Goal: Task Accomplishment & Management: Use online tool/utility

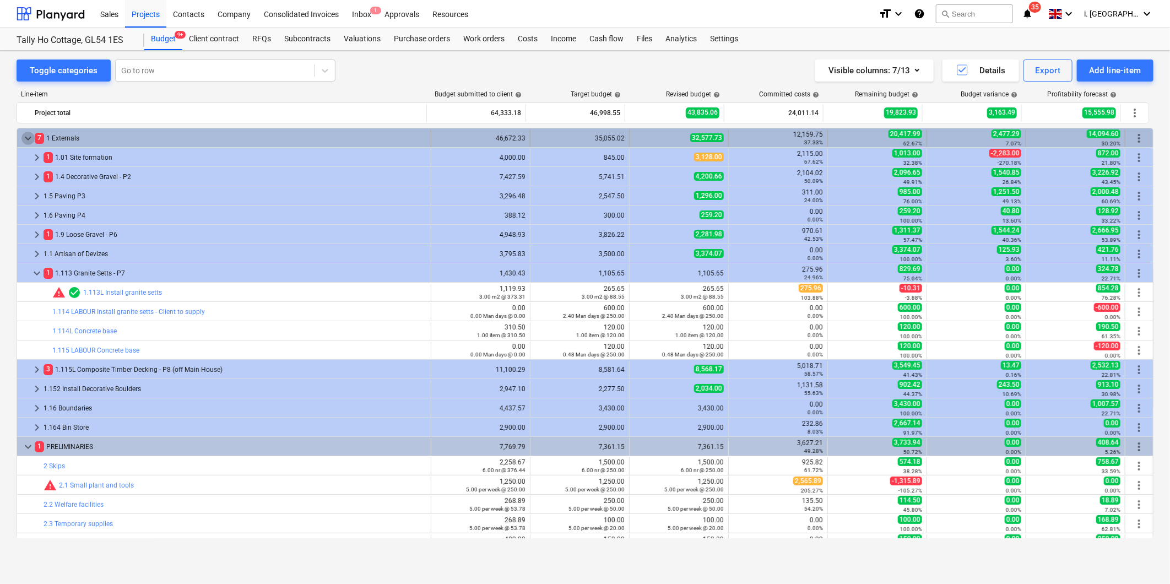
click at [26, 135] on span "keyboard_arrow_down" at bounding box center [27, 138] width 13 height 13
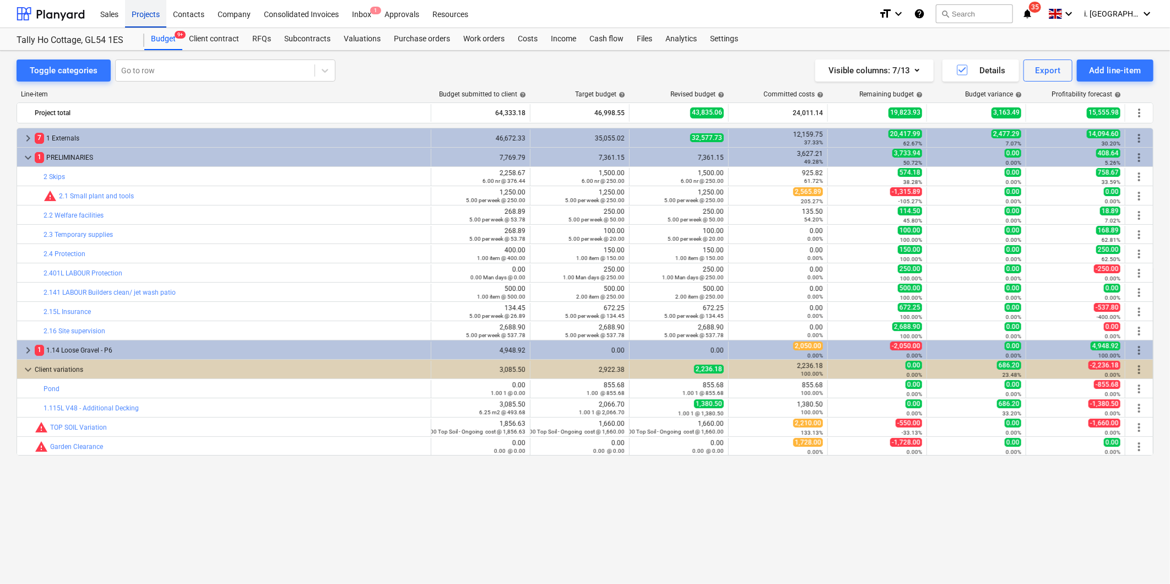
click at [149, 14] on div "Projects" at bounding box center [145, 13] width 41 height 28
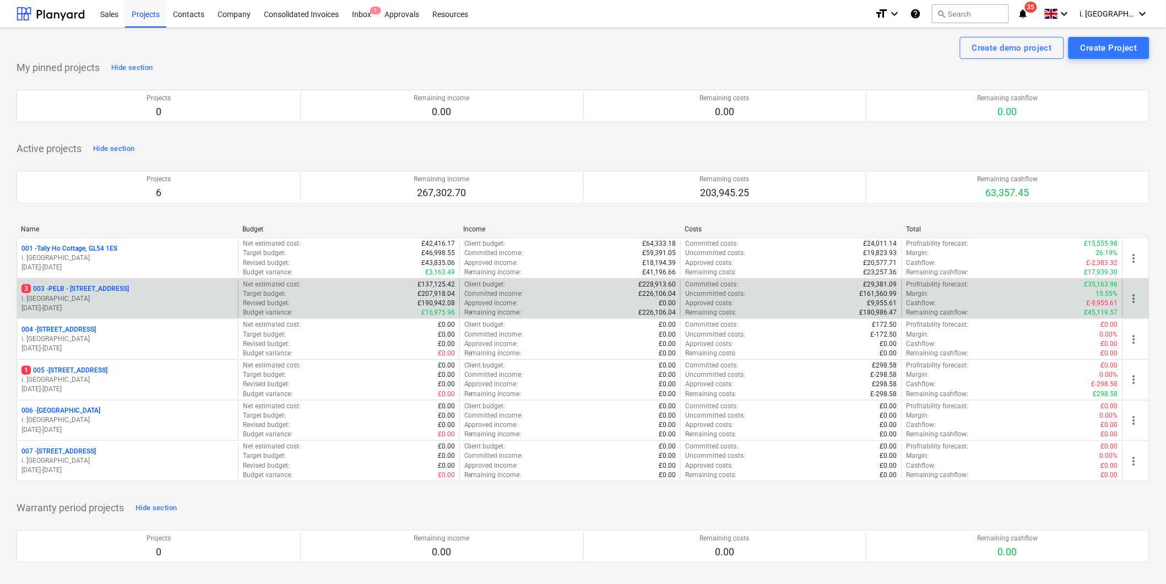
click at [74, 288] on p "3 003 - PELB - [GEOGRAPHIC_DATA], [GEOGRAPHIC_DATA], GL2 7NE" at bounding box center [74, 288] width 107 height 9
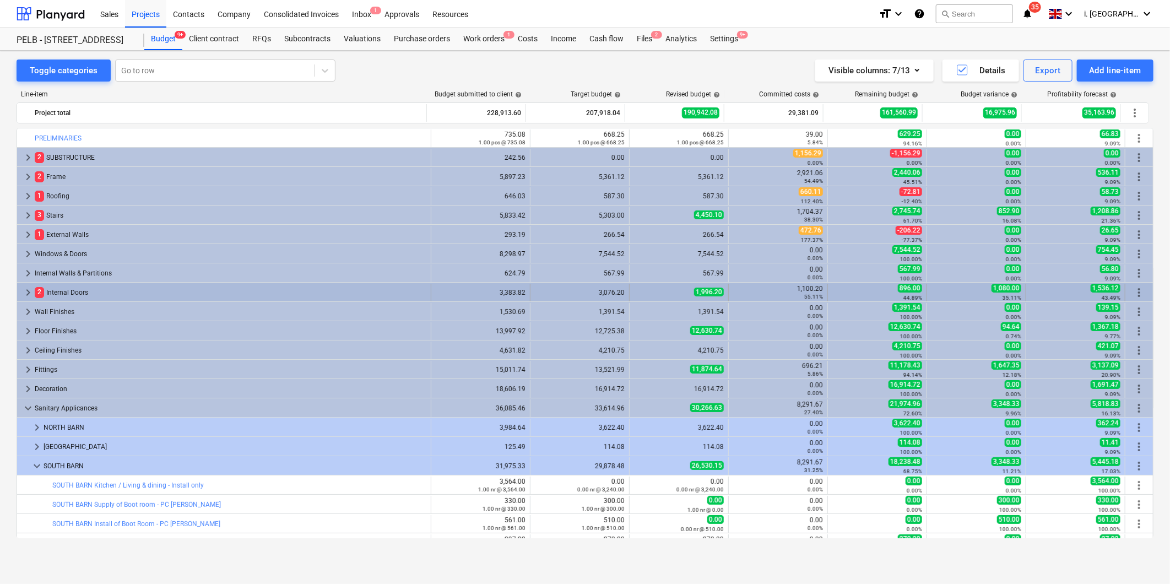
click at [79, 295] on div "2 Internal Doors" at bounding box center [231, 293] width 392 height 18
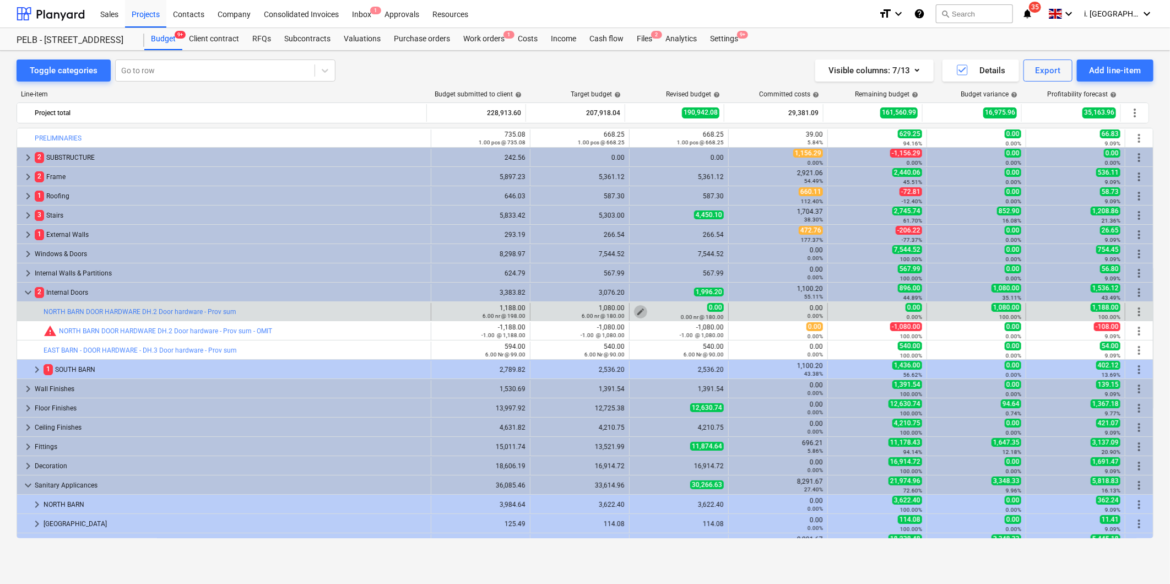
click at [638, 311] on span "edit" at bounding box center [640, 311] width 9 height 9
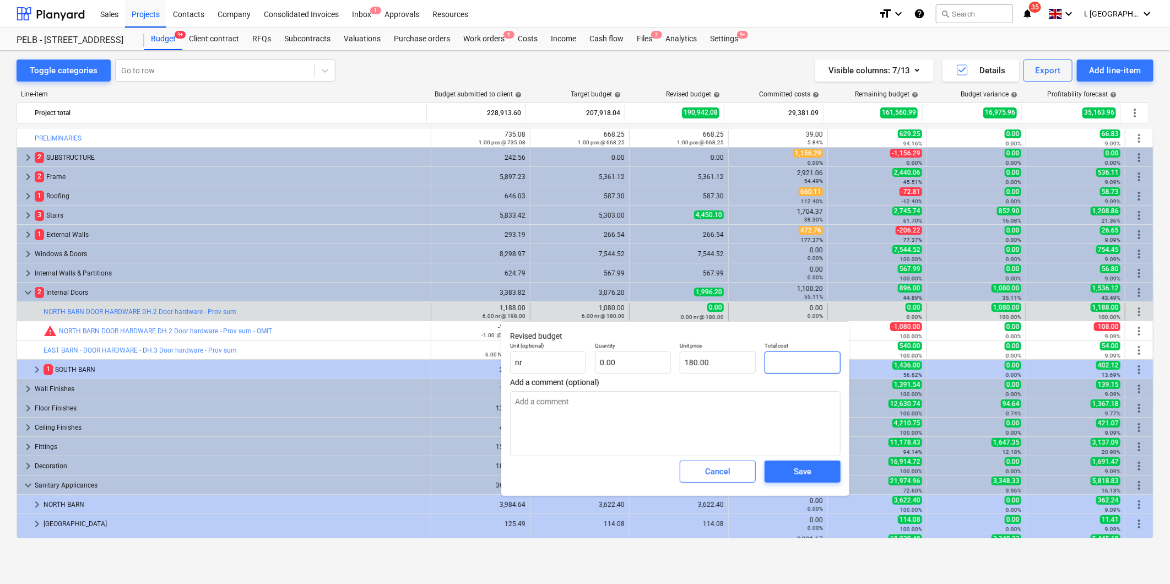
click at [779, 359] on input "text" at bounding box center [802, 362] width 76 height 22
type input "0.00"
click at [719, 481] on button "Cancel" at bounding box center [718, 471] width 76 height 22
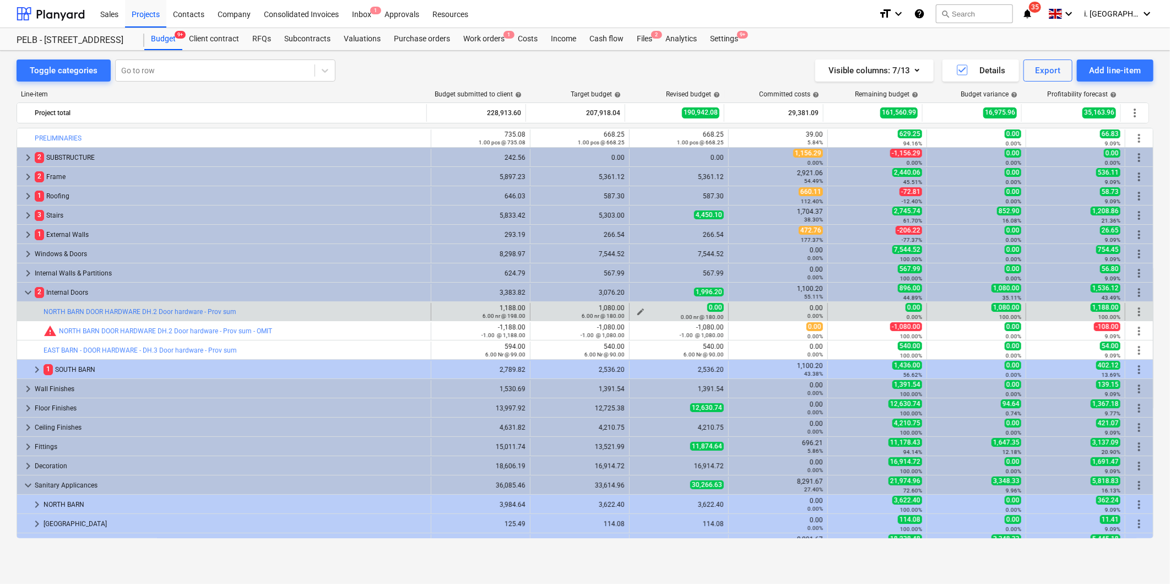
click at [676, 310] on div "0.00 0.00 nr @ 180.00" at bounding box center [679, 311] width 90 height 17
click at [639, 313] on div "0.00 nr @ 180.00" at bounding box center [679, 317] width 90 height 8
click at [634, 312] on div "edit 0.00 0.00 nr @ 180.00" at bounding box center [679, 311] width 90 height 17
drag, startPoint x: 634, startPoint y: 312, endPoint x: 662, endPoint y: 314, distance: 27.6
click at [681, 314] on small "0.00 nr @ 180.00" at bounding box center [702, 317] width 43 height 6
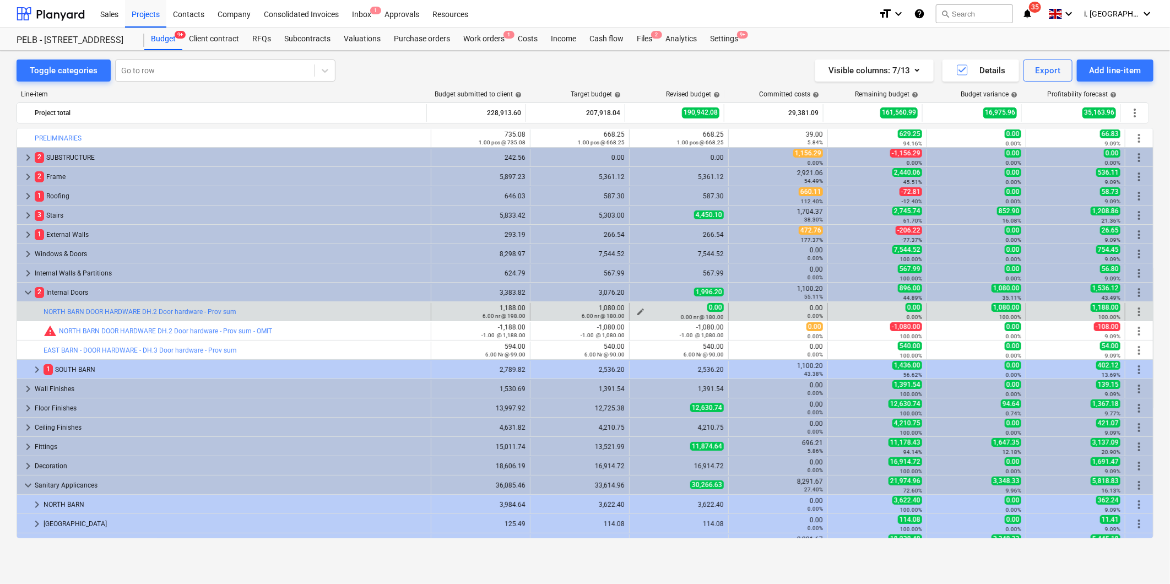
click at [638, 310] on span "edit" at bounding box center [640, 311] width 9 height 9
type textarea "x"
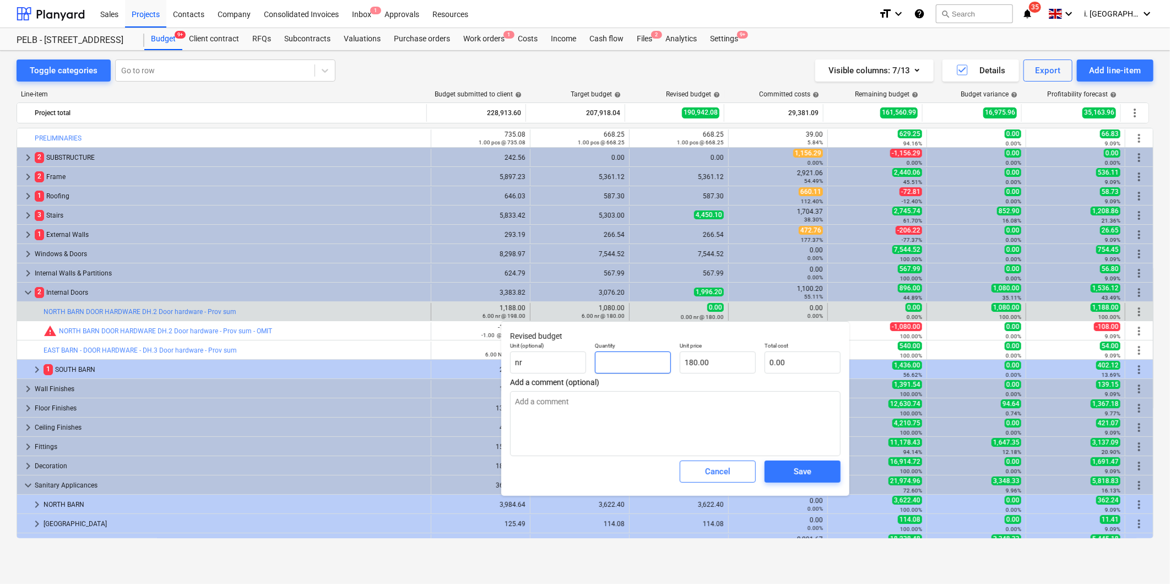
drag, startPoint x: 615, startPoint y: 365, endPoint x: 614, endPoint y: 359, distance: 5.5
click at [615, 364] on input "text" at bounding box center [633, 362] width 76 height 22
type textarea "x"
type input "1"
type input "180.00"
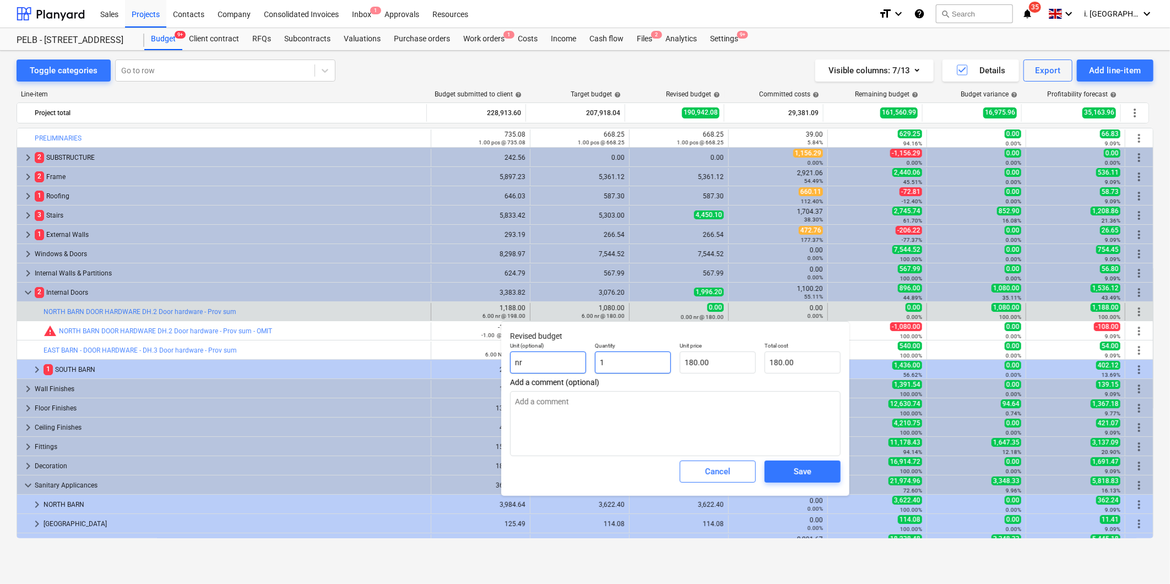
drag, startPoint x: 637, startPoint y: 366, endPoint x: 516, endPoint y: 356, distance: 121.1
click at [516, 356] on div "Unit (optional) nr Quantity 1 Unit price 180.00 Total cost 180.00" at bounding box center [675, 358] width 339 height 40
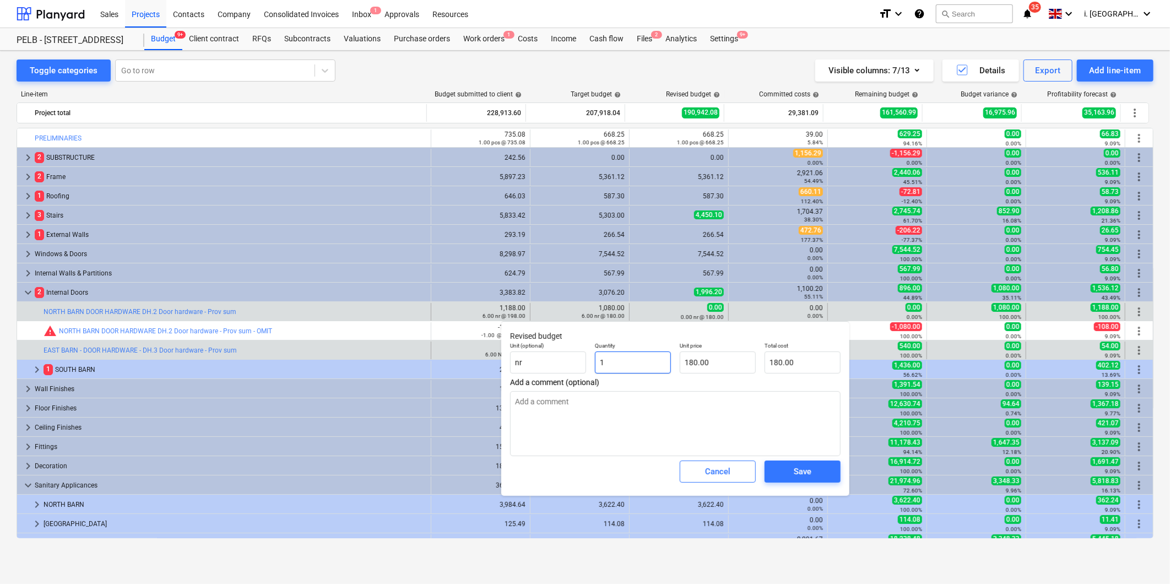
type textarea "x"
type input "6"
type input "1,080.00"
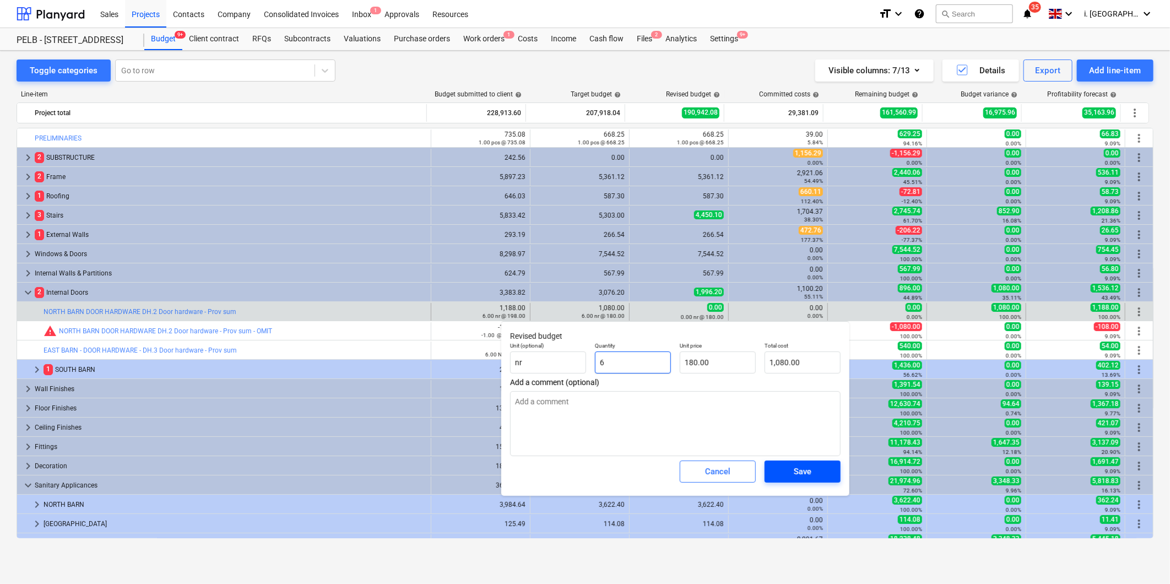
type input "6"
type textarea "x"
type input "6.00"
click at [796, 470] on div "Save" at bounding box center [803, 471] width 18 height 14
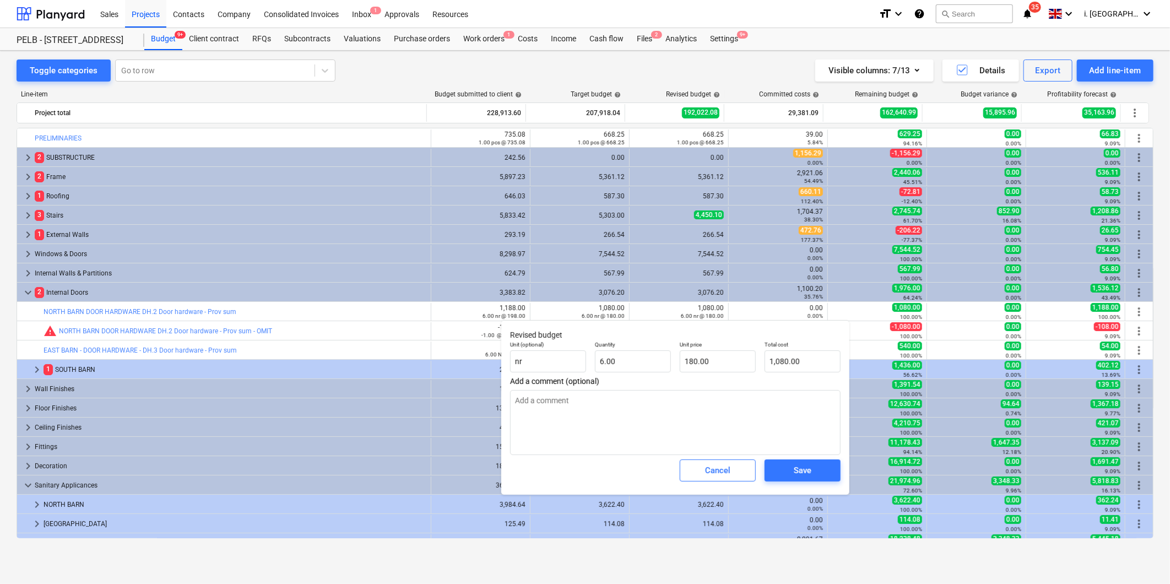
type textarea "x"
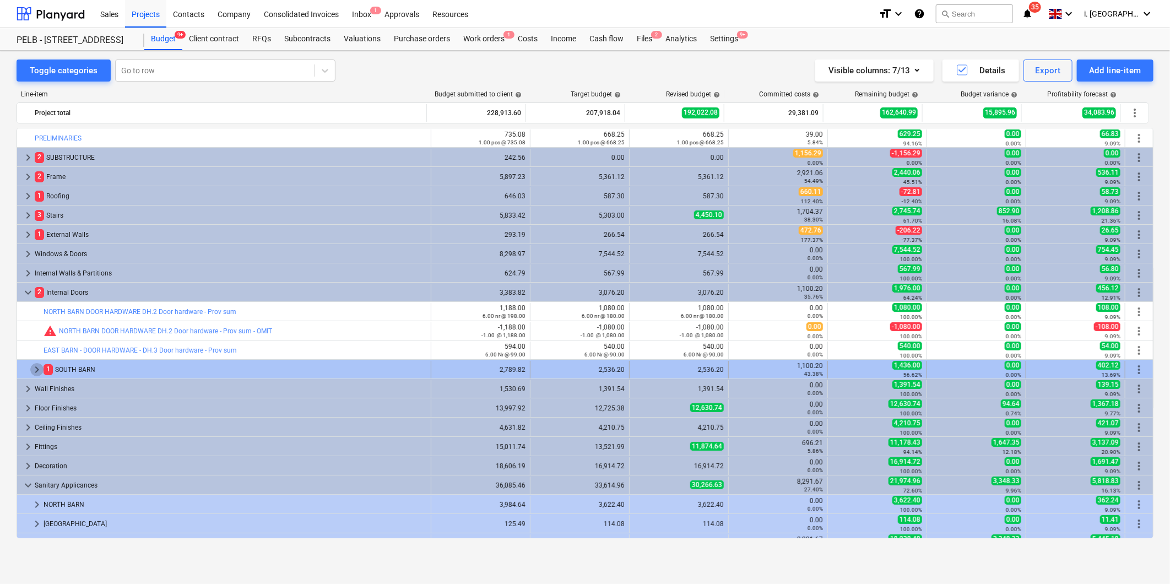
click at [35, 368] on span "keyboard_arrow_right" at bounding box center [36, 369] width 13 height 13
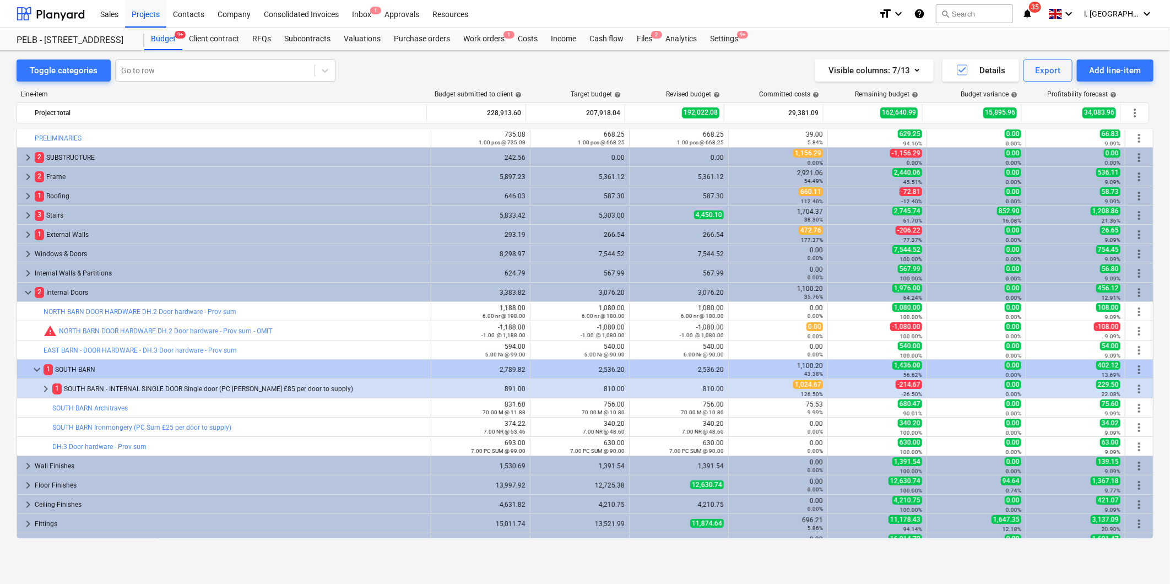
drag, startPoint x: 1155, startPoint y: 268, endPoint x: 1155, endPoint y: 296, distance: 28.6
click at [1155, 296] on div "Toggle categories Go to row Visible columns : 7/13 Details Export Add line-item…" at bounding box center [585, 305] width 1170 height 509
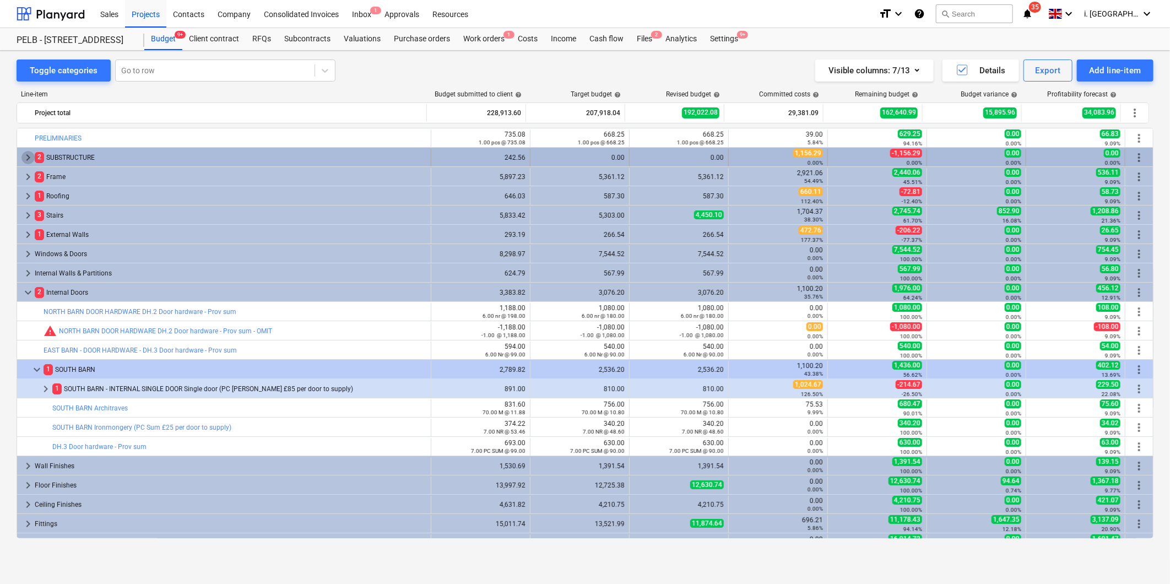
click at [23, 156] on span "keyboard_arrow_right" at bounding box center [27, 157] width 13 height 13
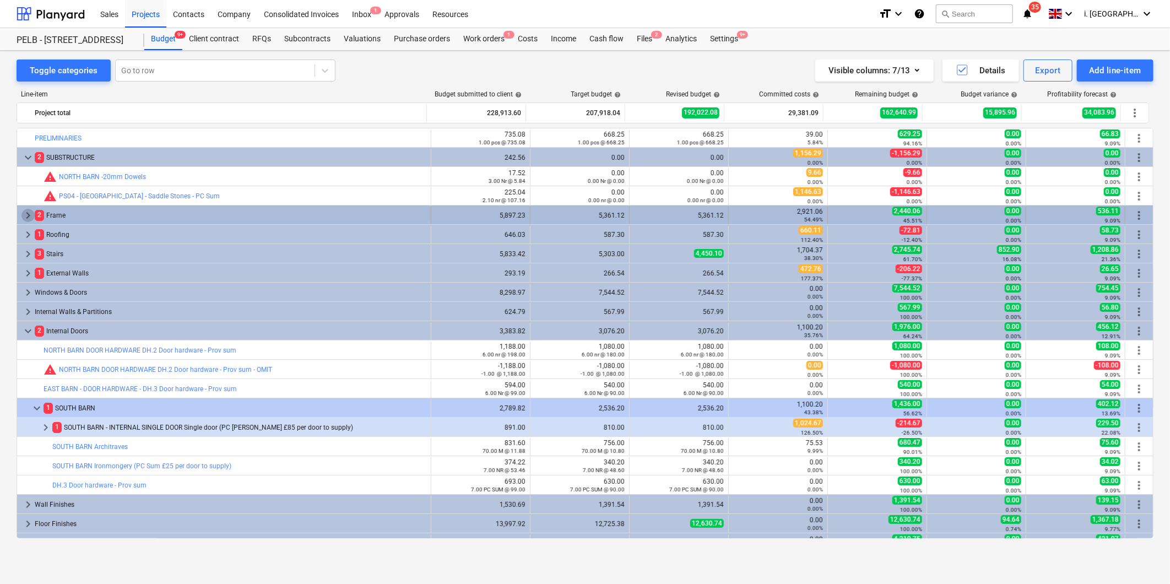
click at [26, 216] on span "keyboard_arrow_right" at bounding box center [27, 215] width 13 height 13
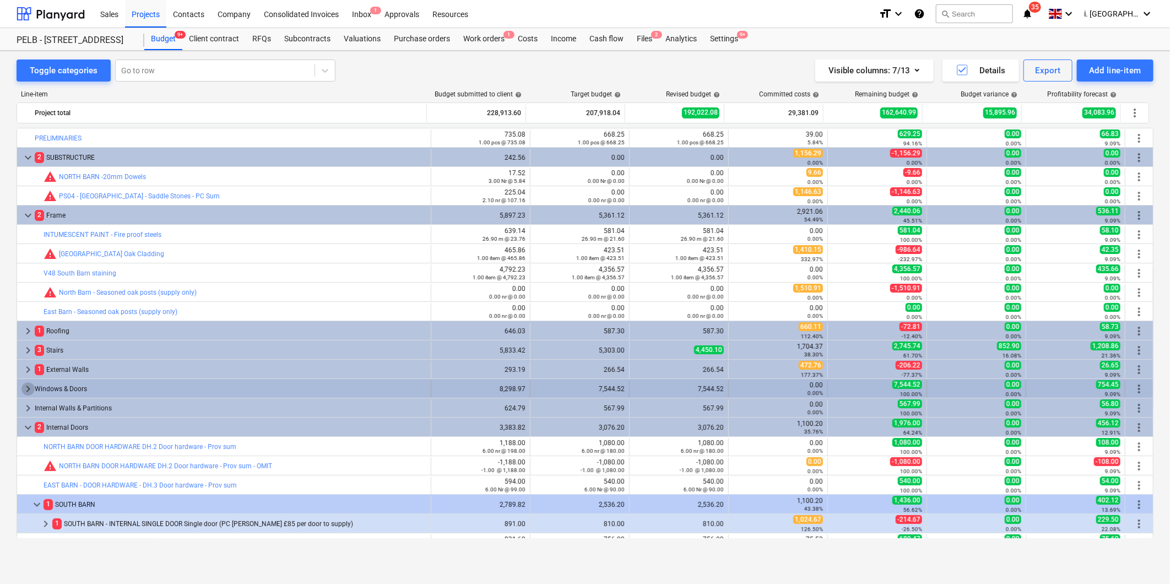
click at [29, 386] on span "keyboard_arrow_right" at bounding box center [27, 388] width 13 height 13
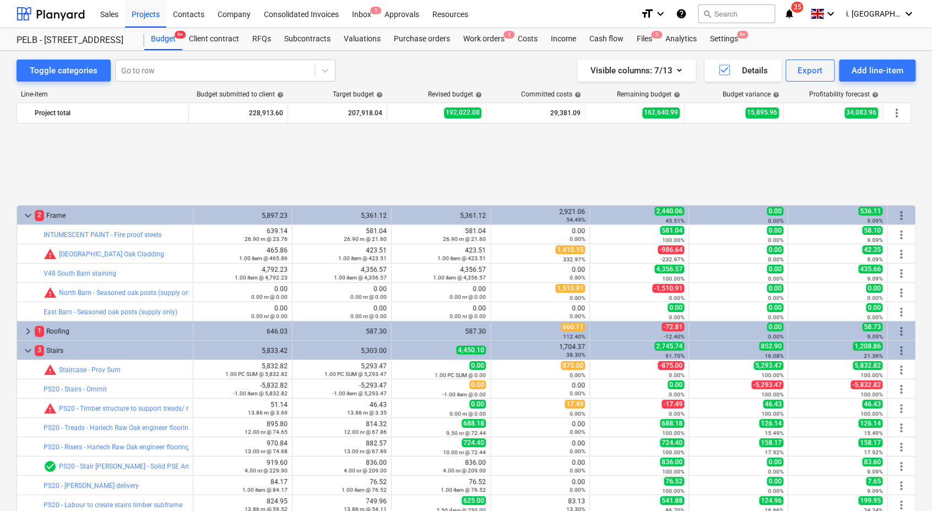
scroll to position [479, 0]
